Goal: Check status: Check status

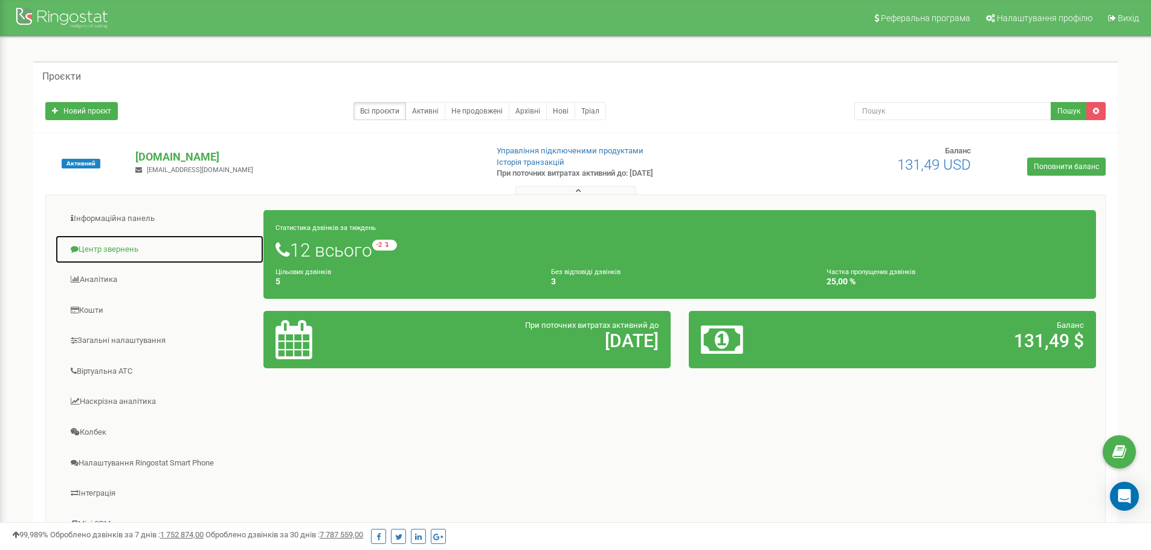
click at [112, 256] on link "Центр звернень" at bounding box center [159, 250] width 209 height 30
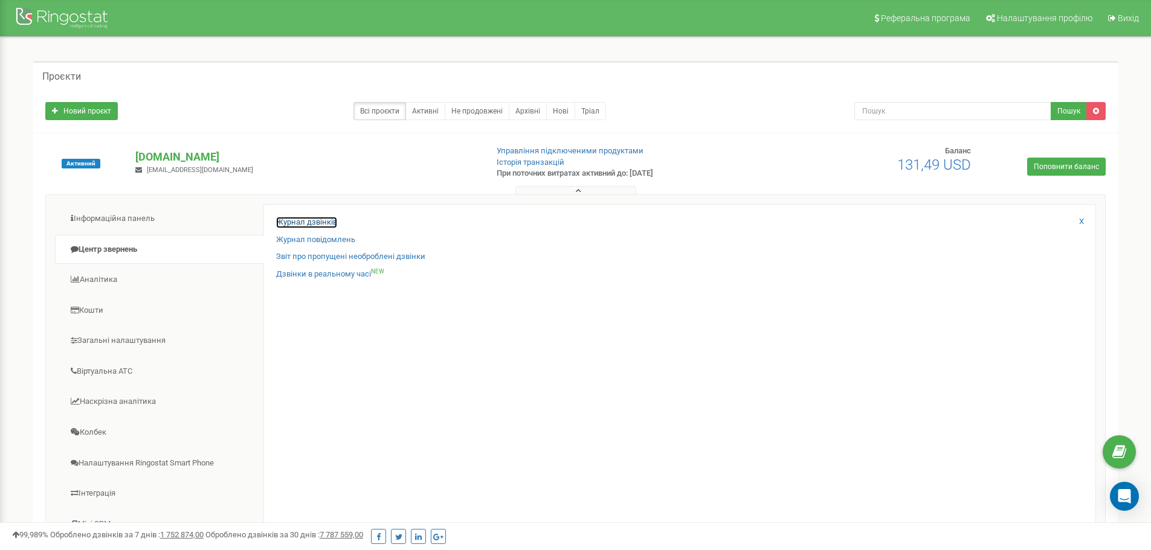
click at [309, 222] on link "Журнал дзвінків" at bounding box center [306, 222] width 61 height 11
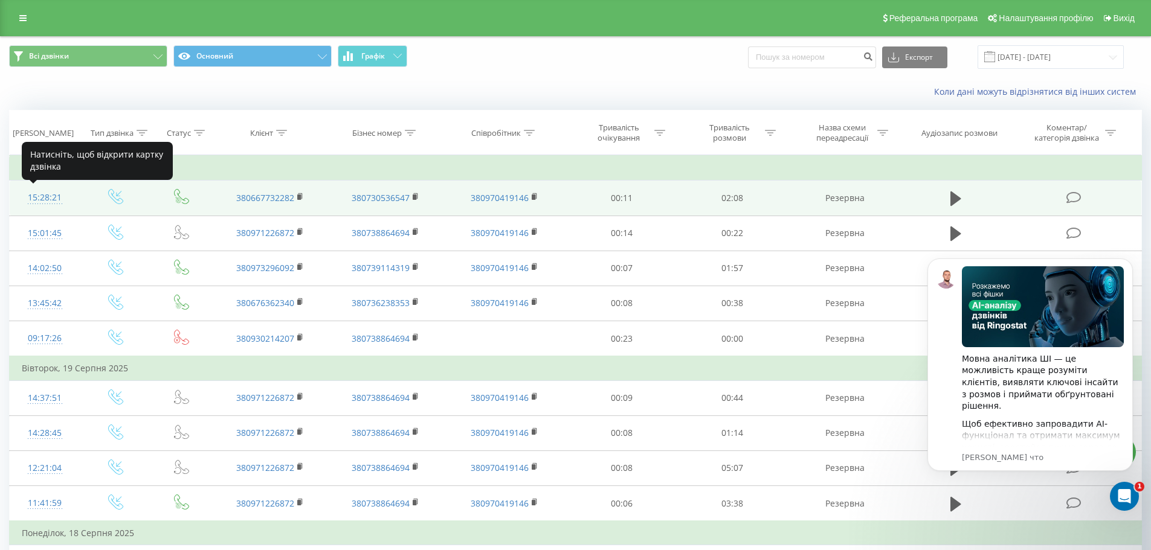
click at [37, 195] on div "15:28:21" at bounding box center [45, 198] width 47 height 24
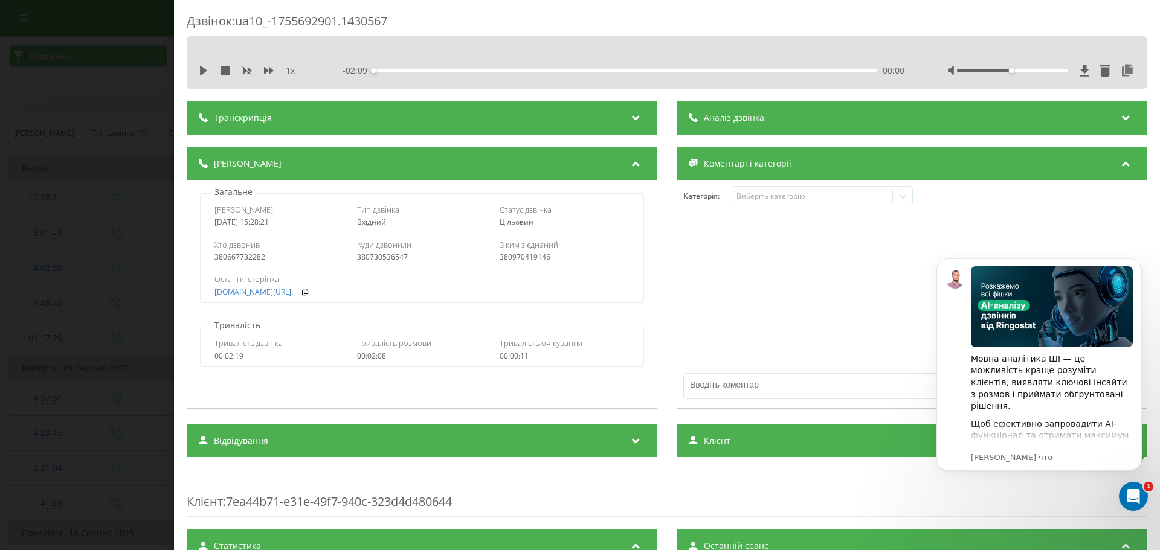
click at [418, 85] on div "1 x - 02:09 00:00 00:00" at bounding box center [667, 62] width 960 height 53
click at [427, 67] on div "- 02:09 00:00 00:00" at bounding box center [623, 71] width 562 height 12
click at [188, 66] on div "1 x - 02:09 00:00 00:00" at bounding box center [667, 62] width 960 height 53
click at [205, 69] on icon at bounding box center [203, 71] width 7 height 10
drag, startPoint x: 473, startPoint y: 66, endPoint x: 483, endPoint y: 64, distance: 10.0
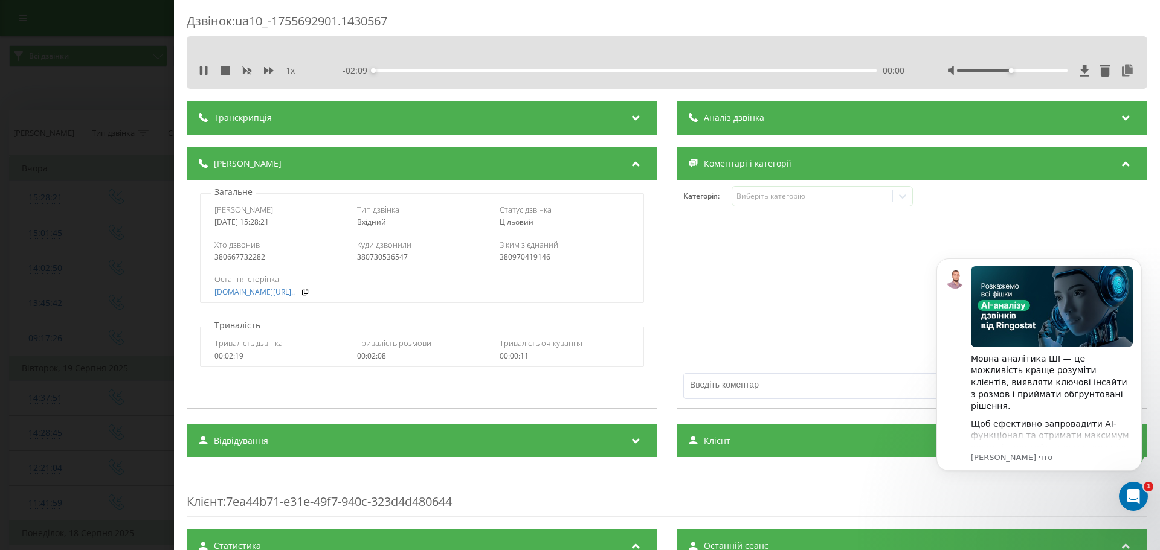
click at [483, 64] on div "1 x - 02:09 00:00 00:00" at bounding box center [667, 71] width 942 height 18
drag, startPoint x: 483, startPoint y: 70, endPoint x: 493, endPoint y: 72, distance: 10.4
click at [493, 72] on div "00:31" at bounding box center [624, 71] width 503 height 4
click at [132, 85] on div "Дзвінок : ua10_-1755692901.1430567 1 x - 01:30 00:38 00:38 Транскрипція Для AI-…" at bounding box center [580, 275] width 1160 height 550
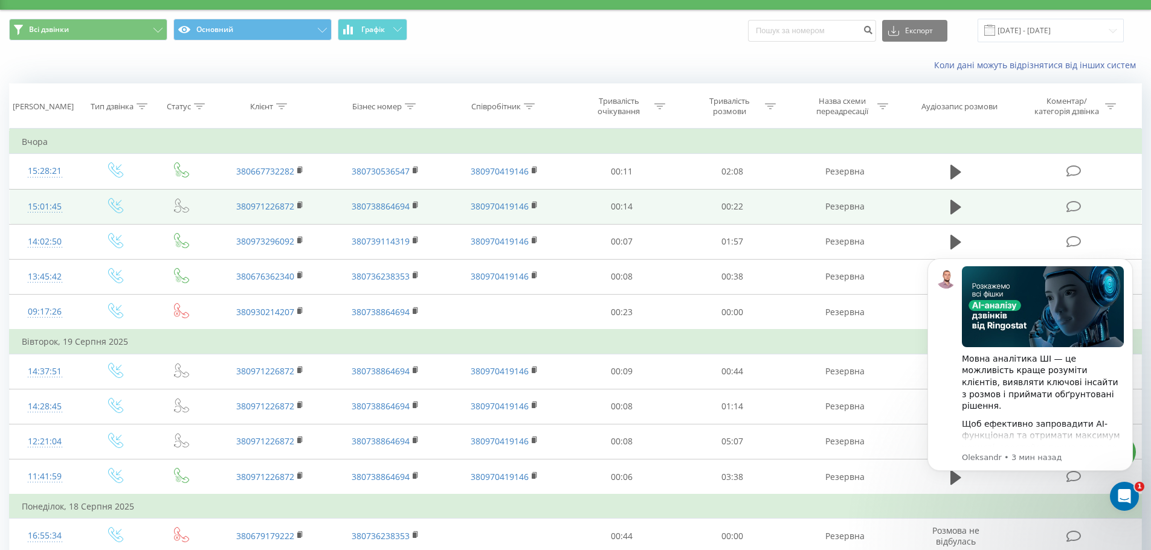
scroll to position [60, 0]
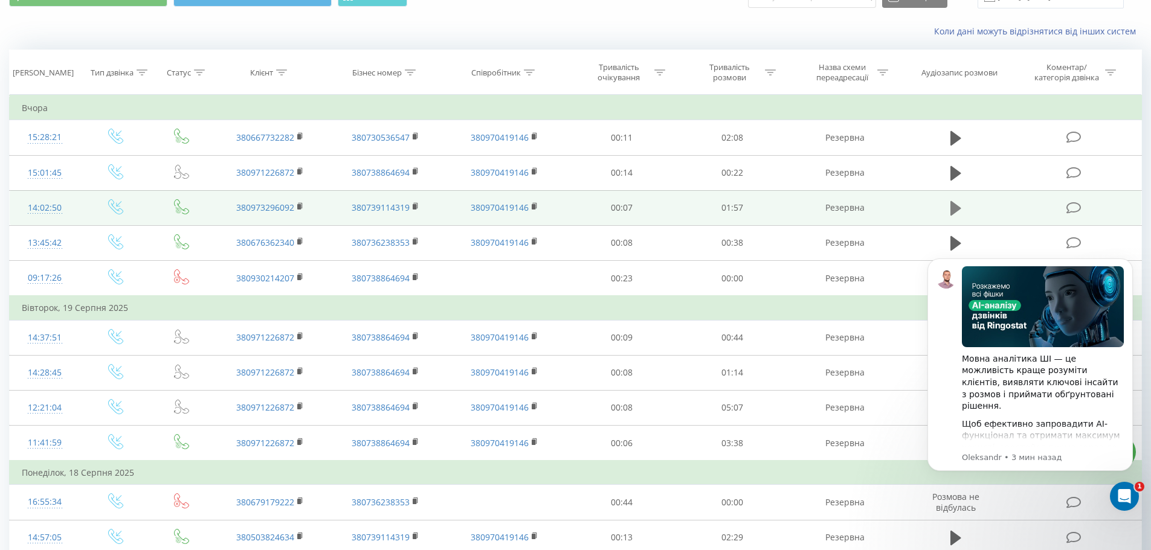
click at [954, 208] on icon at bounding box center [955, 208] width 11 height 14
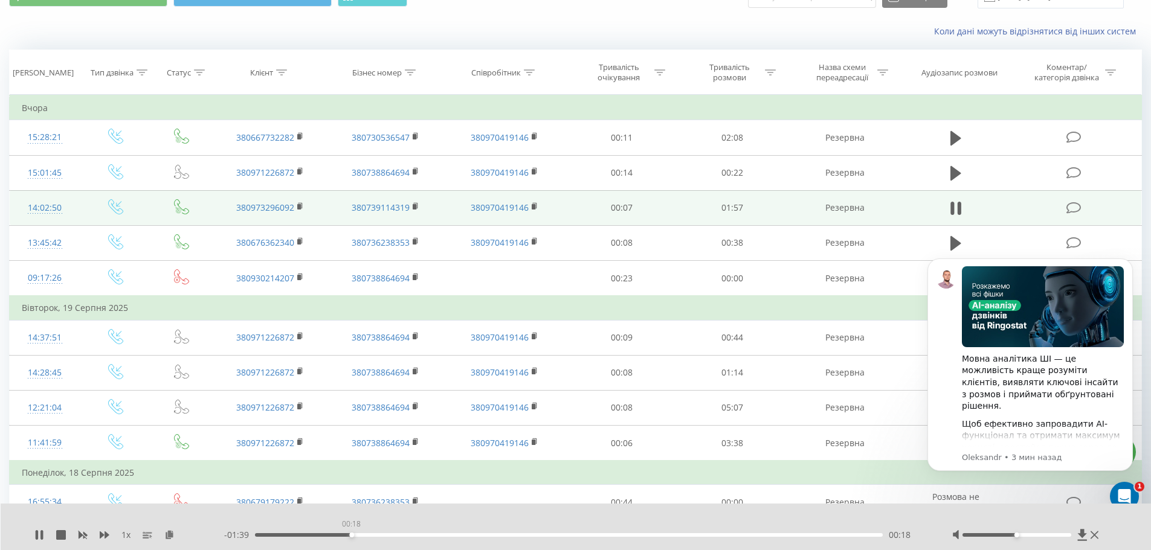
drag, startPoint x: 332, startPoint y: 536, endPoint x: 377, endPoint y: 536, distance: 45.3
click at [377, 536] on div "00:18" at bounding box center [569, 535] width 628 height 4
click at [40, 530] on icon at bounding box center [39, 535] width 10 height 10
